Goal: Use online tool/utility: Utilize a website feature to perform a specific function

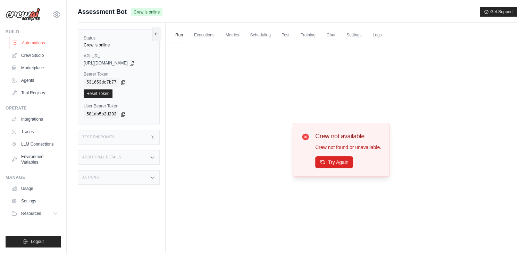
click at [31, 42] on link "Automations" at bounding box center [35, 42] width 52 height 11
click at [99, 10] on span "Assessment Bot" at bounding box center [102, 12] width 49 height 10
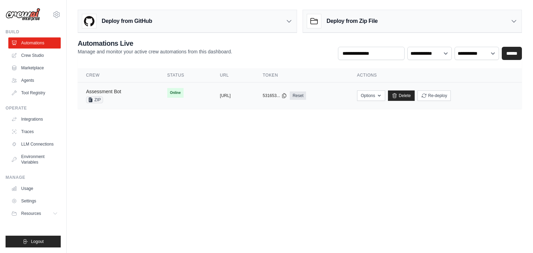
click at [103, 94] on link "Assessment Bot" at bounding box center [103, 92] width 35 height 6
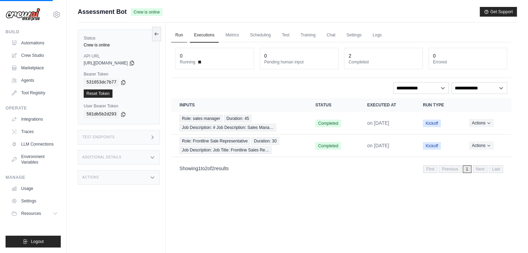
click at [177, 38] on link "Run" at bounding box center [179, 35] width 16 height 15
